Goal: Task Accomplishment & Management: Use online tool/utility

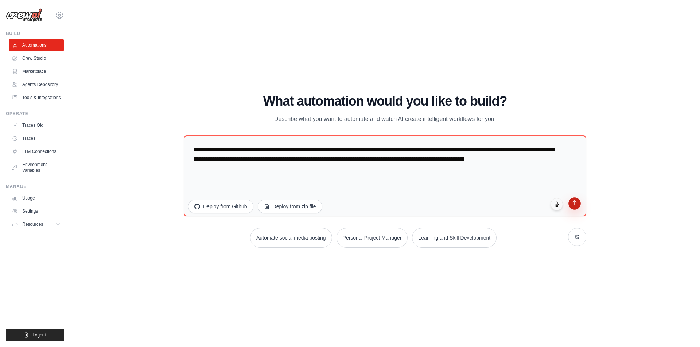
type textarea "**********"
click at [578, 203] on button "submit" at bounding box center [574, 204] width 12 height 12
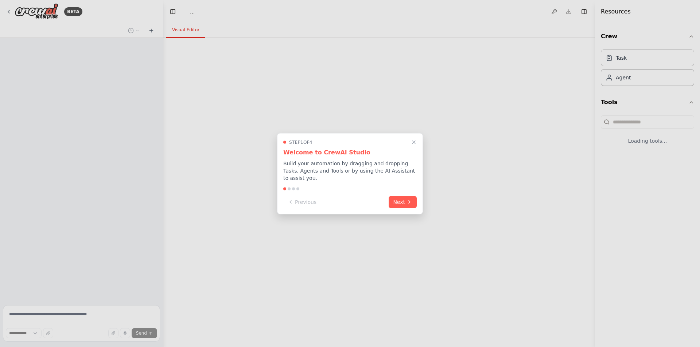
select select "****"
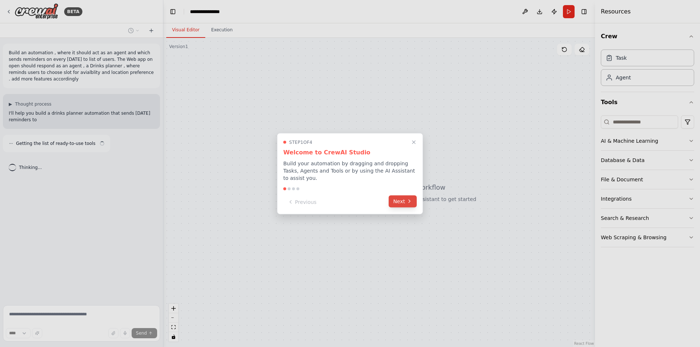
click at [400, 197] on button "Next" at bounding box center [403, 201] width 28 height 12
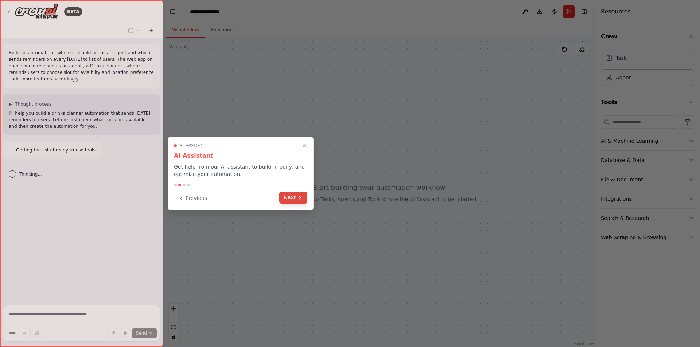
click at [290, 199] on button "Next" at bounding box center [293, 198] width 28 height 12
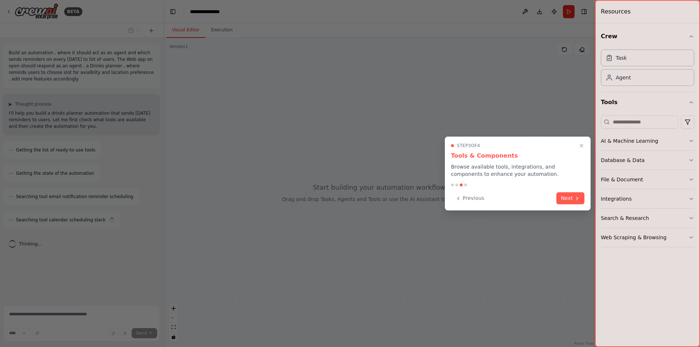
click at [574, 199] on icon at bounding box center [577, 199] width 6 height 6
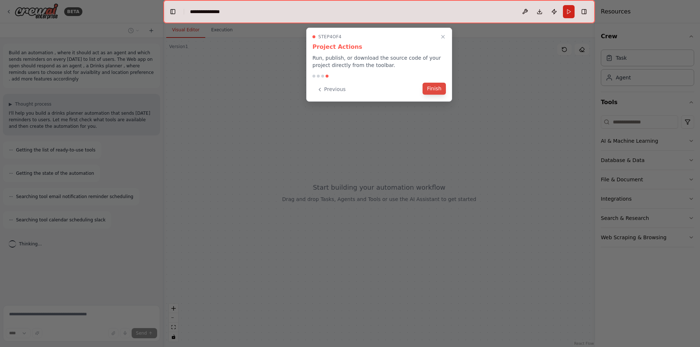
click at [428, 87] on button "Finish" at bounding box center [433, 89] width 23 height 12
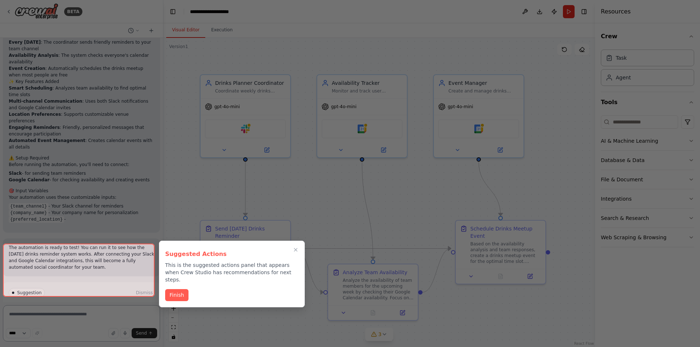
scroll to position [629, 0]
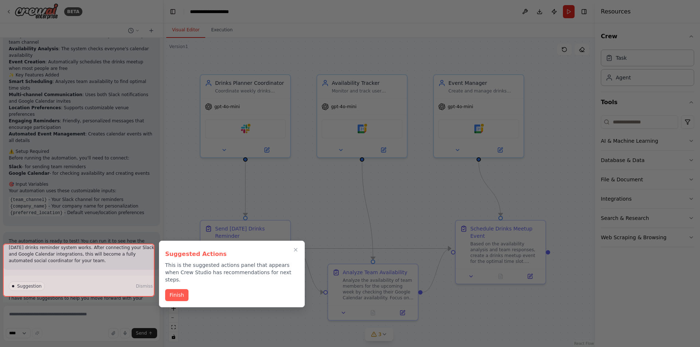
click at [95, 284] on div at bounding box center [79, 270] width 152 height 53
click at [176, 289] on button "Finish" at bounding box center [176, 295] width 23 height 12
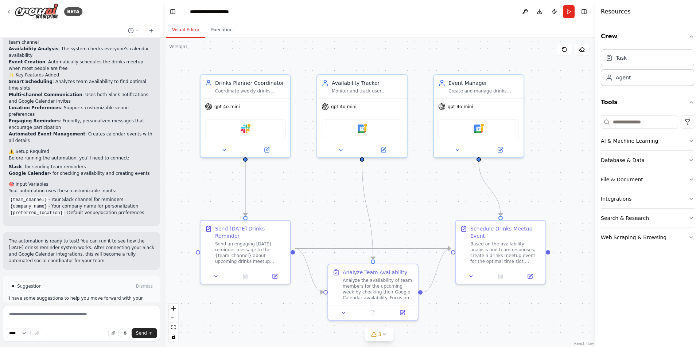
click at [93, 315] on span "Run Automation" at bounding box center [84, 318] width 35 height 6
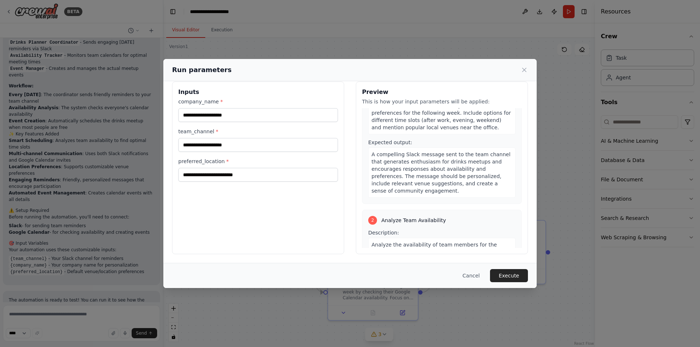
scroll to position [0, 0]
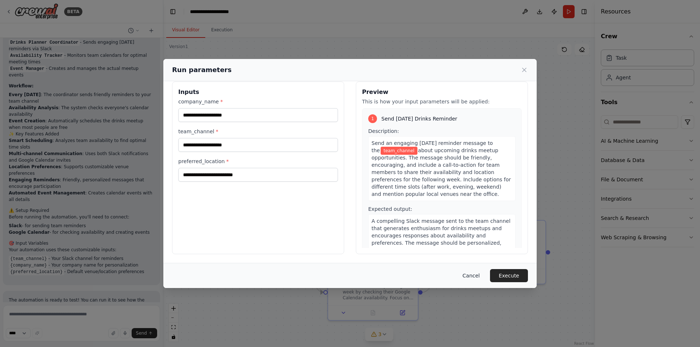
click at [475, 277] on button "Cancel" at bounding box center [471, 275] width 29 height 13
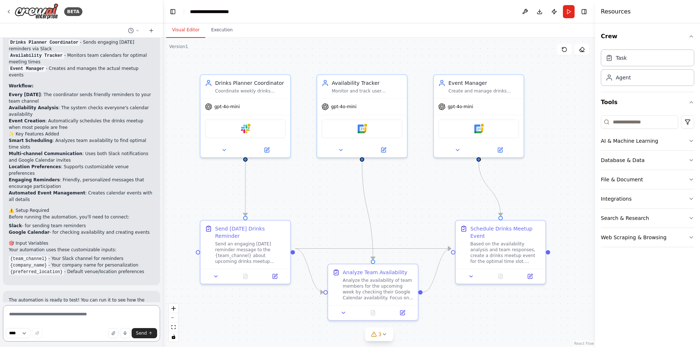
click at [41, 314] on textarea at bounding box center [81, 323] width 157 height 36
type textarea "**********"
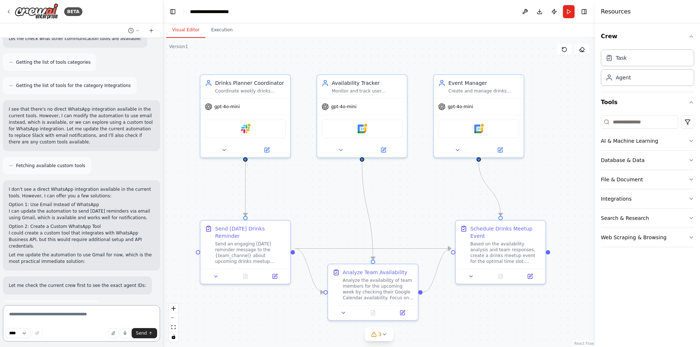
scroll to position [1024, 0]
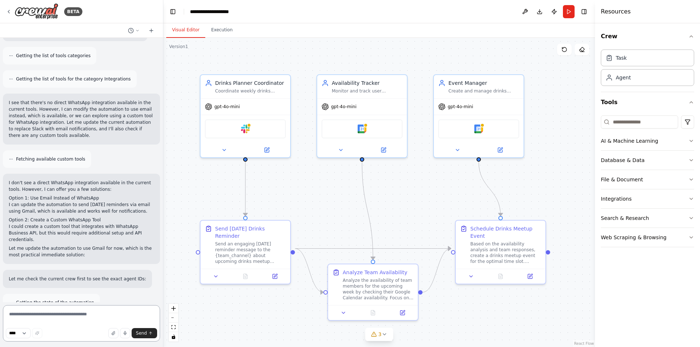
click at [86, 316] on textarea at bounding box center [81, 323] width 157 height 36
type textarea "*****"
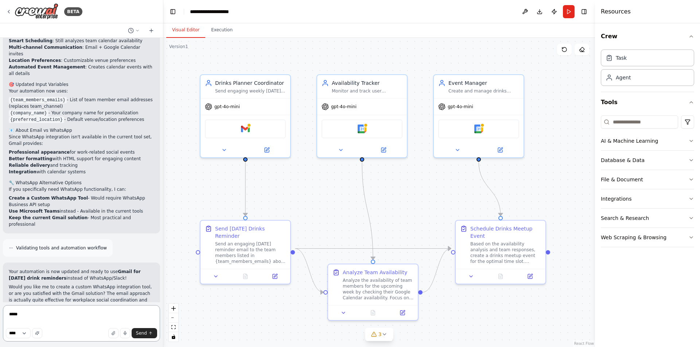
scroll to position [1514, 0]
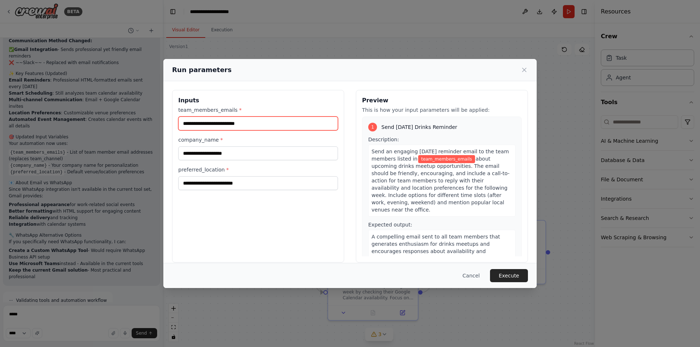
click at [242, 123] on input "team_members_emails *" at bounding box center [258, 124] width 160 height 14
type input "**********"
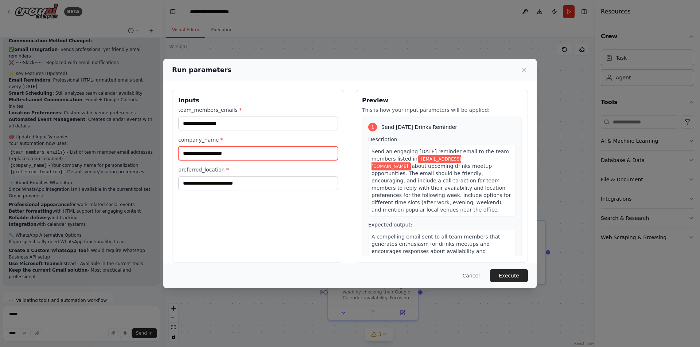
click at [239, 152] on input "company_name *" at bounding box center [258, 154] width 160 height 14
type input "**********"
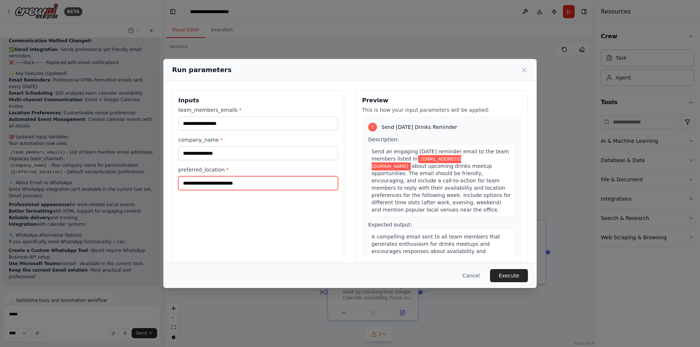
click at [238, 184] on input "preferred_location *" at bounding box center [258, 183] width 160 height 14
type input "*********"
click at [245, 213] on div "**********" at bounding box center [258, 176] width 172 height 173
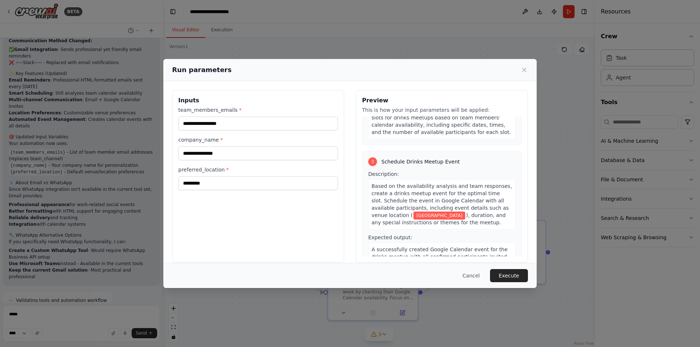
scroll to position [308, 0]
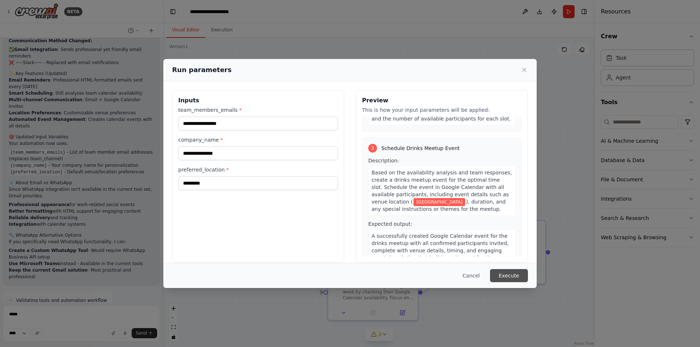
click at [511, 274] on button "Execute" at bounding box center [509, 275] width 38 height 13
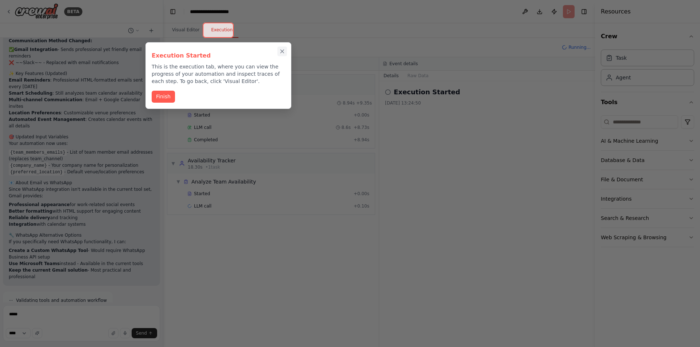
click at [282, 51] on icon "Close walkthrough" at bounding box center [282, 51] width 3 height 3
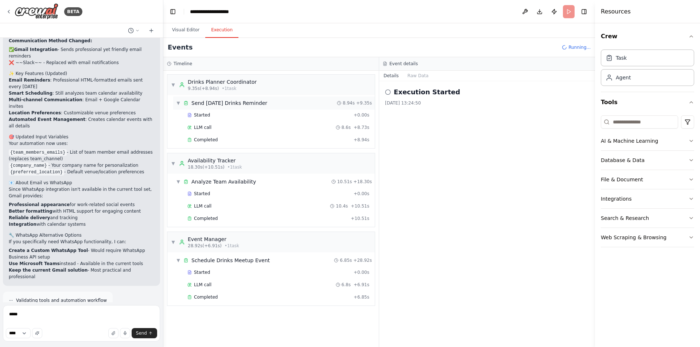
scroll to position [1514, 0]
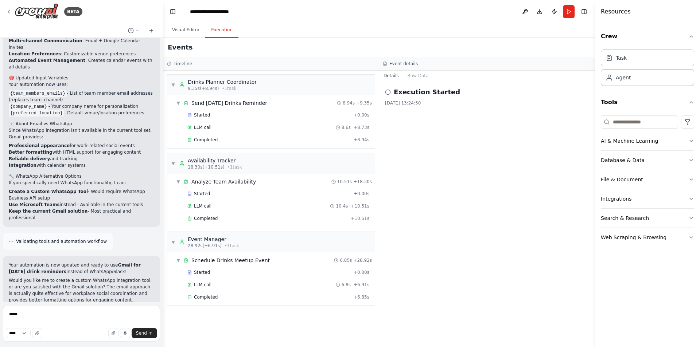
click at [387, 92] on icon at bounding box center [388, 92] width 6 height 6
click at [221, 32] on button "Execution" at bounding box center [221, 30] width 33 height 15
click at [671, 178] on button "File & Document" at bounding box center [647, 179] width 93 height 19
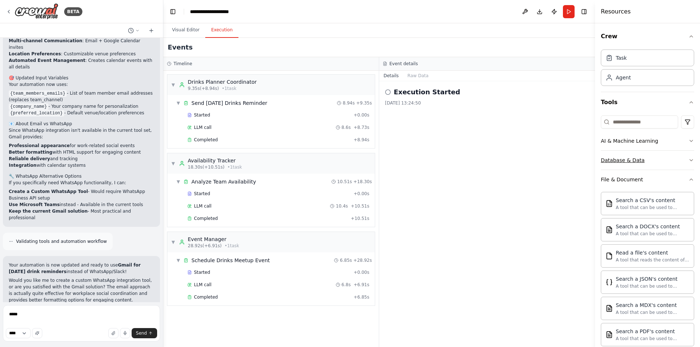
click at [668, 160] on button "Database & Data" at bounding box center [647, 160] width 93 height 19
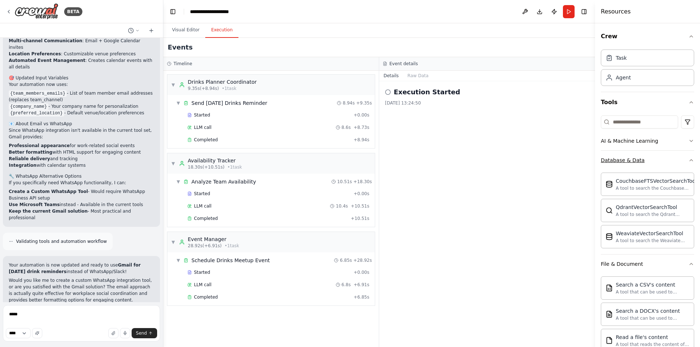
click at [668, 159] on button "Database & Data" at bounding box center [647, 160] width 93 height 19
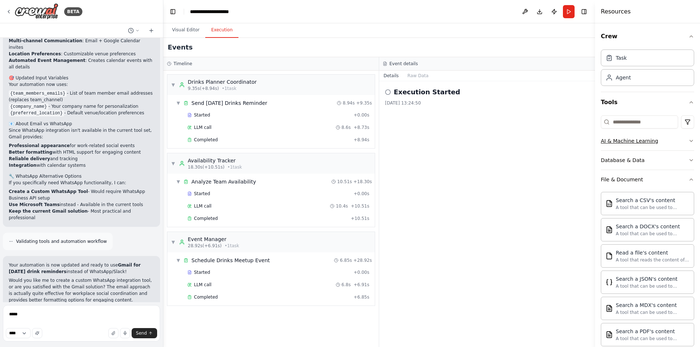
click at [664, 146] on button "AI & Machine Learning" at bounding box center [647, 141] width 93 height 19
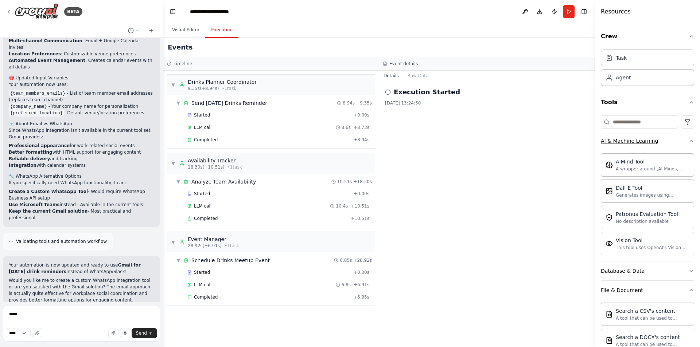
click at [665, 142] on button "AI & Machine Learning" at bounding box center [647, 141] width 93 height 19
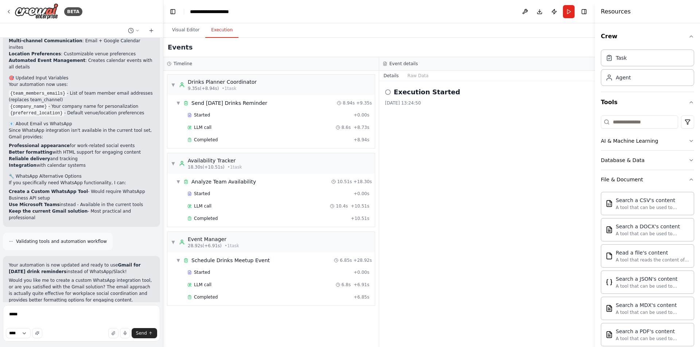
click at [386, 91] on icon at bounding box center [388, 92] width 6 height 6
click at [415, 76] on button "Raw Data" at bounding box center [418, 76] width 30 height 10
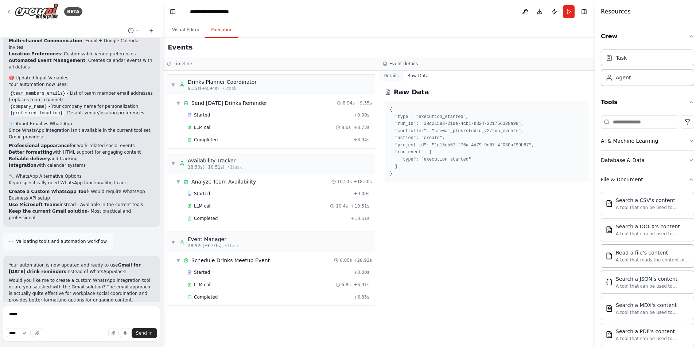
click at [392, 75] on button "Details" at bounding box center [391, 76] width 24 height 10
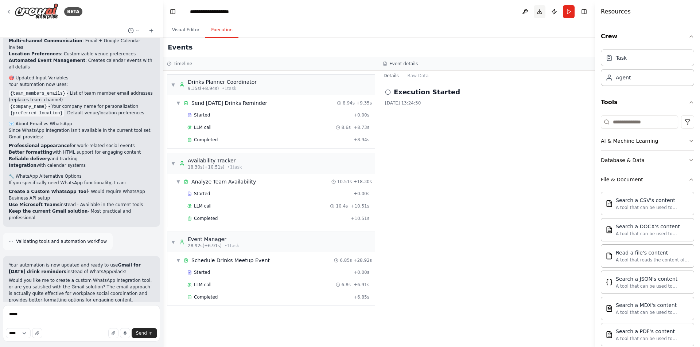
click at [538, 11] on button "Download" at bounding box center [540, 11] width 12 height 13
click at [570, 10] on button "Run" at bounding box center [569, 11] width 12 height 13
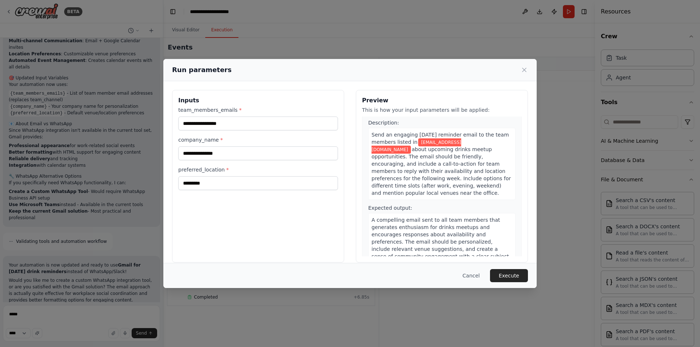
scroll to position [0, 0]
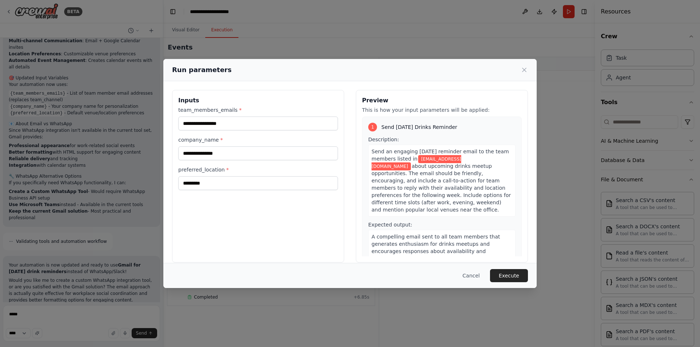
click at [472, 274] on button "Cancel" at bounding box center [471, 275] width 29 height 13
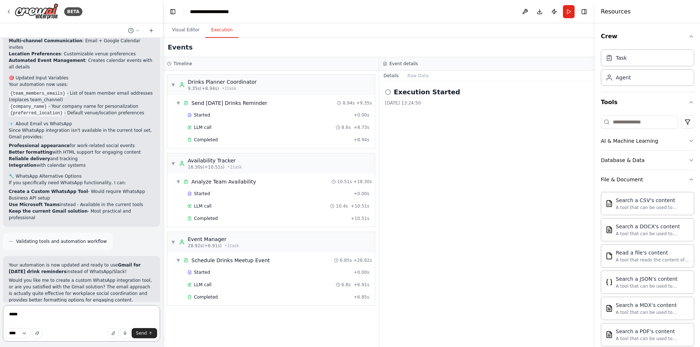
click at [77, 316] on textarea "*****" at bounding box center [81, 323] width 157 height 36
type textarea "*"
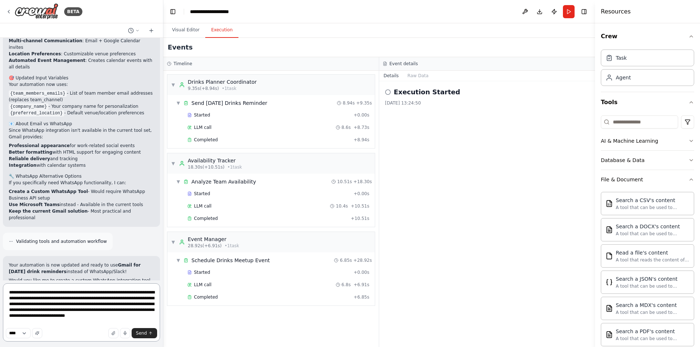
type textarea "**********"
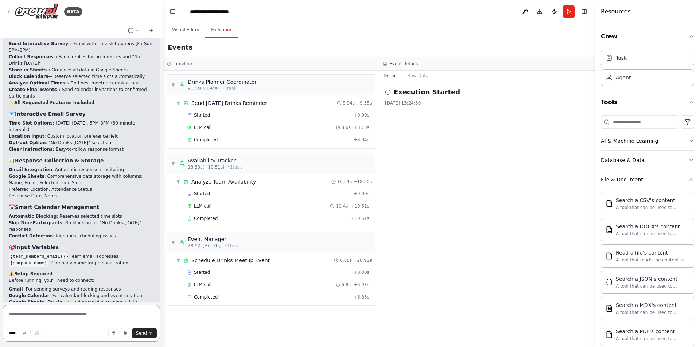
scroll to position [2447, 0]
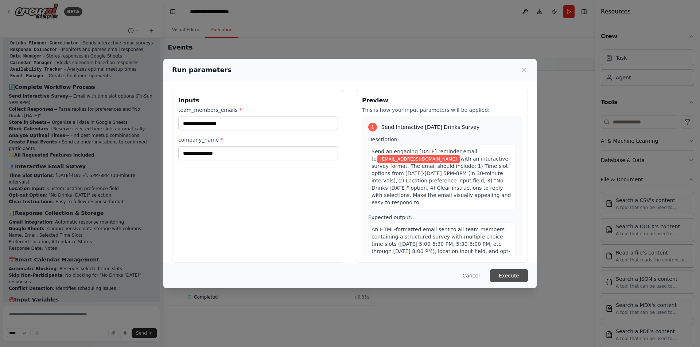
click at [502, 275] on button "Execute" at bounding box center [509, 275] width 38 height 13
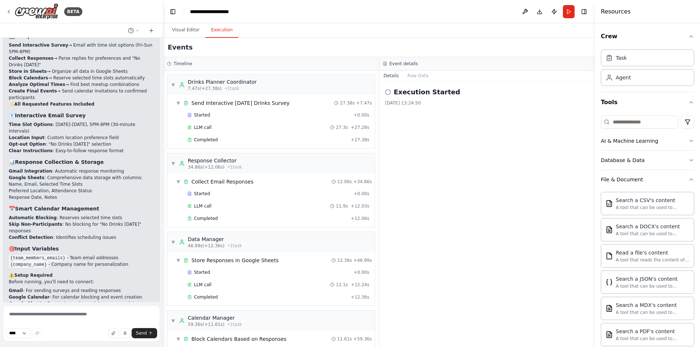
scroll to position [2447, 0]
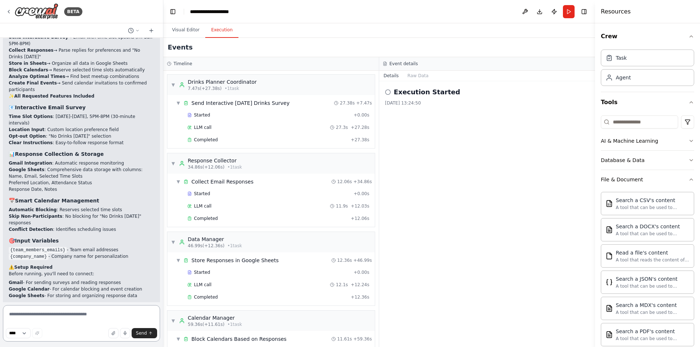
click at [78, 316] on textarea at bounding box center [81, 323] width 157 height 36
type textarea "**********"
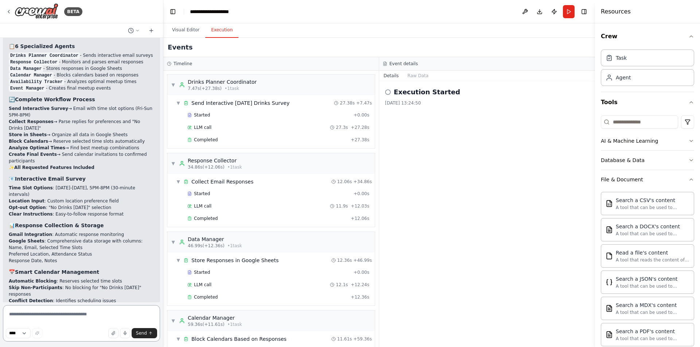
scroll to position [2412, 0]
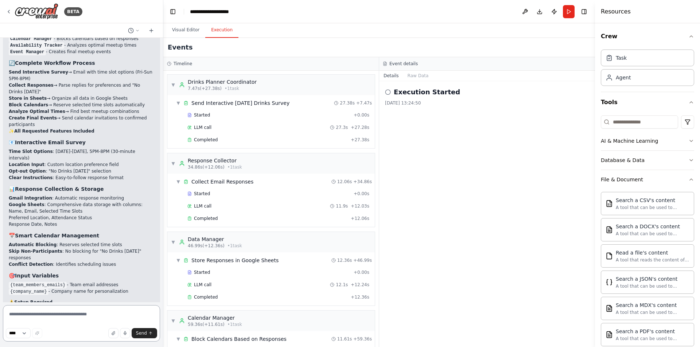
click at [96, 313] on textarea at bounding box center [81, 323] width 157 height 36
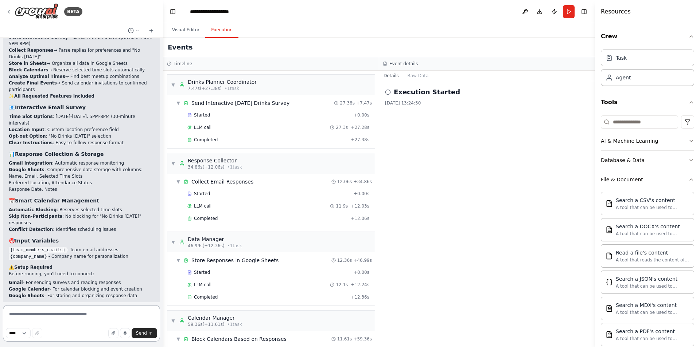
click at [67, 319] on textarea at bounding box center [81, 323] width 157 height 36
type textarea "****"
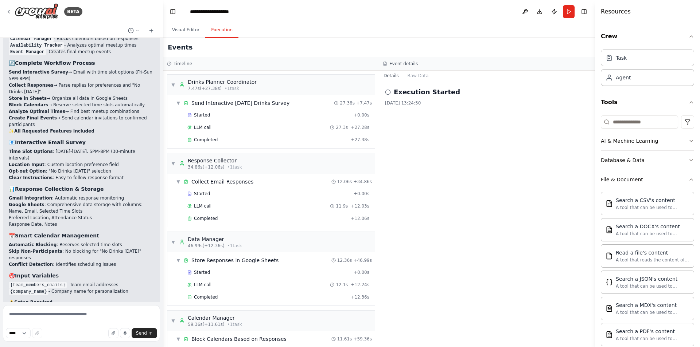
scroll to position [2436, 0]
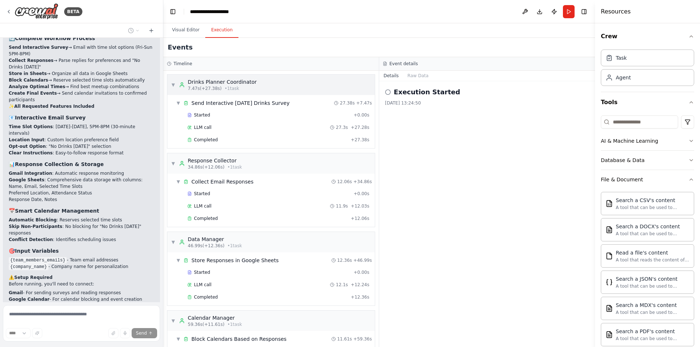
click at [252, 81] on div "▼ Drinks Planner Coordinator 7.47s (+27.38s) • 1 task" at bounding box center [270, 85] width 207 height 20
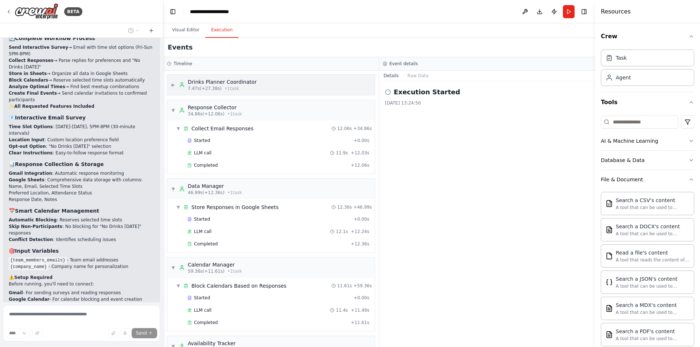
click at [174, 85] on span "▶" at bounding box center [173, 85] width 4 height 6
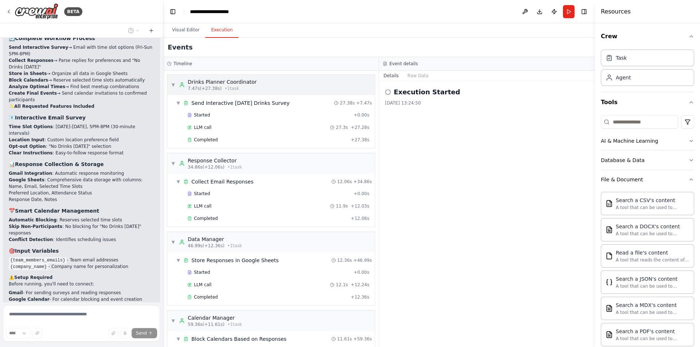
drag, startPoint x: 297, startPoint y: 90, endPoint x: 286, endPoint y: 86, distance: 12.1
click at [286, 86] on div "▼ Drinks Planner Coordinator 7.47s (+27.38s) • 1 task" at bounding box center [270, 85] width 207 height 20
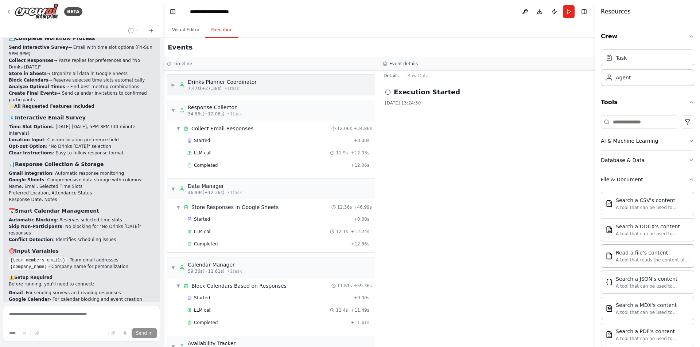
click at [294, 85] on div "▶ Drinks Planner Coordinator 7.47s (+27.38s) • 1 task" at bounding box center [270, 85] width 207 height 20
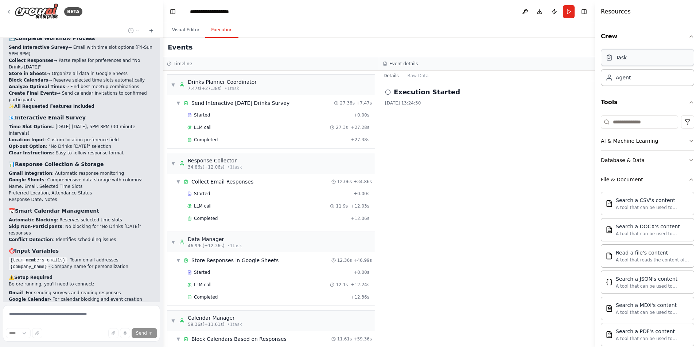
click at [631, 60] on div "Task" at bounding box center [647, 57] width 93 height 17
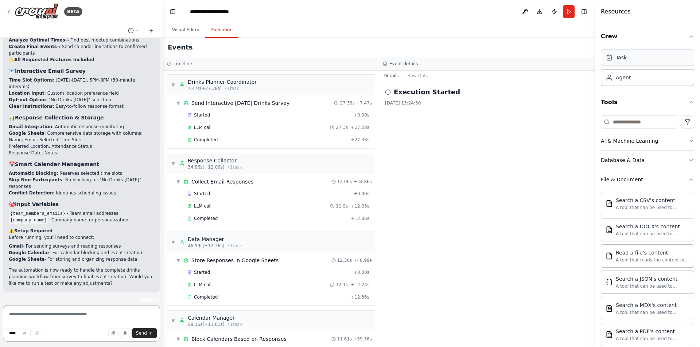
scroll to position [2490, 0]
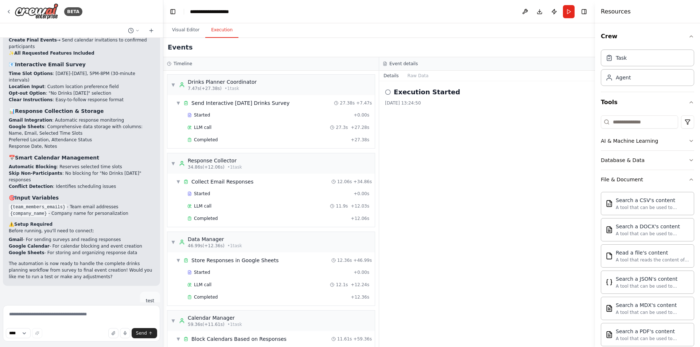
drag, startPoint x: 50, startPoint y: 263, endPoint x: 6, endPoint y: 265, distance: 43.4
click at [6, 316] on div "▶ Thought process Hello! What would you like to test? Are you looking to: Test …" at bounding box center [81, 352] width 157 height 72
copy strong "Test the automation"
click at [48, 320] on textarea at bounding box center [81, 323] width 157 height 36
paste textarea "**********"
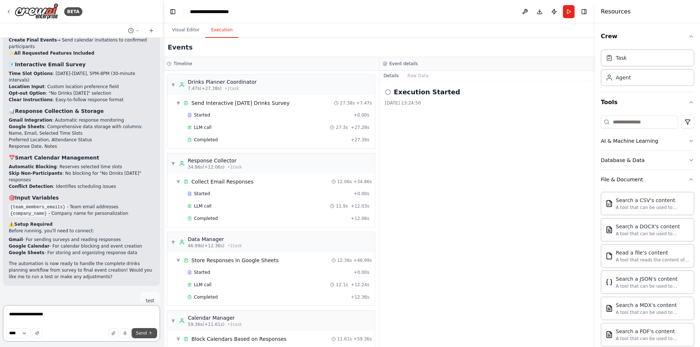
type textarea "**********"
click at [149, 335] on icon "submit" at bounding box center [150, 333] width 4 height 4
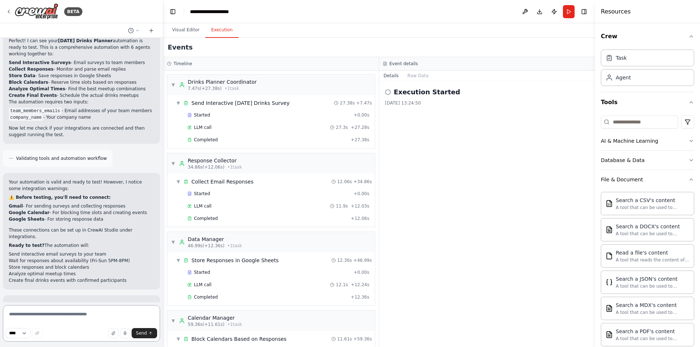
scroll to position [2947, 0]
click at [27, 9] on img at bounding box center [37, 11] width 44 height 16
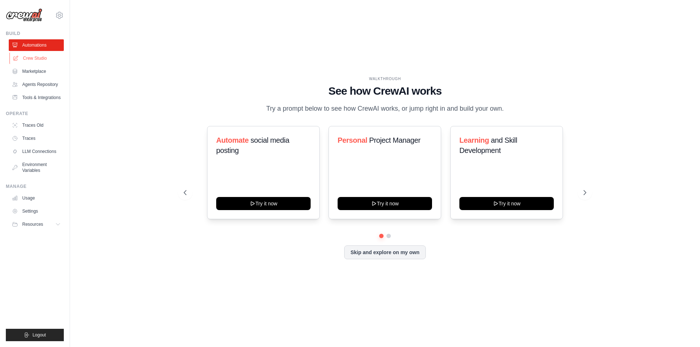
click at [32, 58] on link "Crew Studio" at bounding box center [36, 58] width 55 height 12
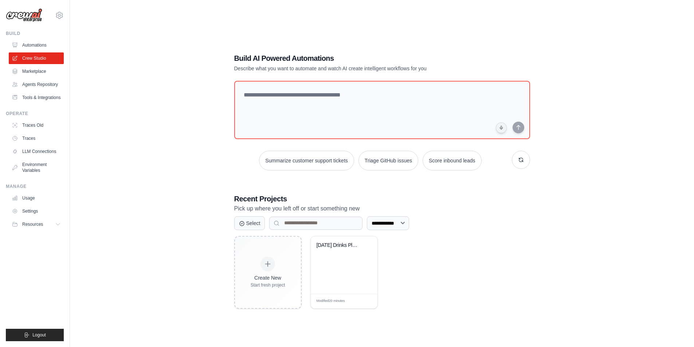
scroll to position [15, 0]
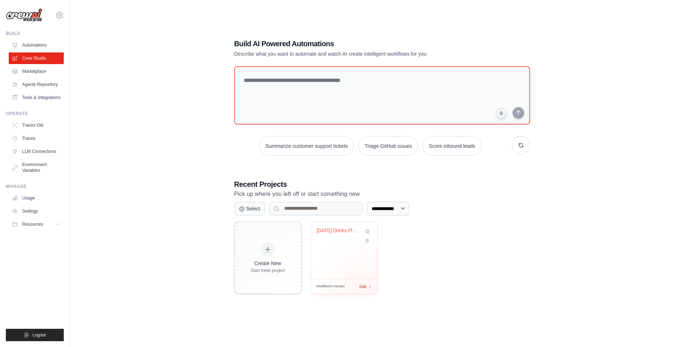
click at [364, 288] on div "Modified 20 minutes Edit" at bounding box center [344, 287] width 67 height 15
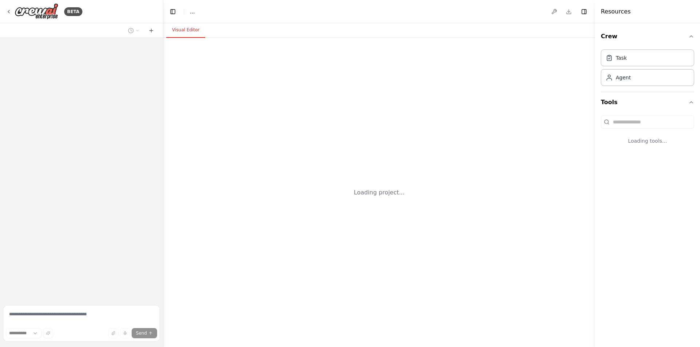
select select "****"
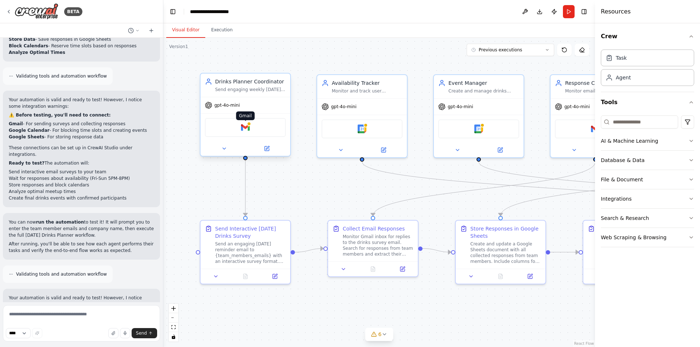
click at [246, 130] on img at bounding box center [245, 127] width 9 height 9
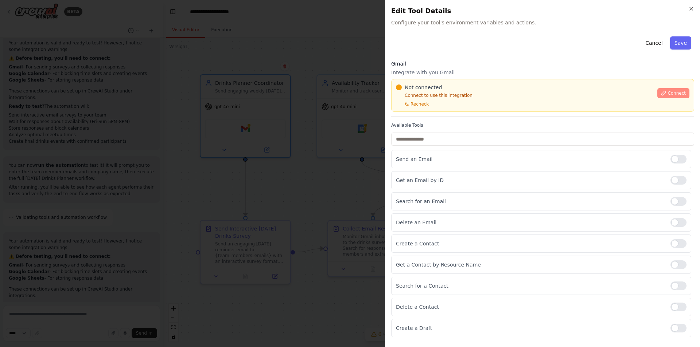
scroll to position [3086, 0]
click at [676, 94] on span "Connect" at bounding box center [676, 93] width 18 height 6
click at [680, 91] on span "Connect" at bounding box center [676, 93] width 18 height 6
click at [415, 106] on span "Recheck" at bounding box center [419, 104] width 18 height 6
